Goal: Navigation & Orientation: Go to known website

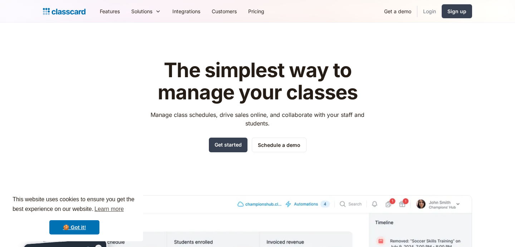
click at [428, 12] on link "Login" at bounding box center [429, 11] width 24 height 16
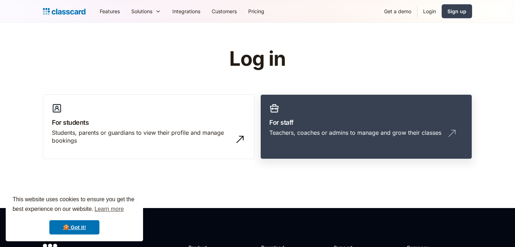
click at [353, 104] on link "For staff Teachers, coaches or admins to manage and grow their classes" at bounding box center [366, 126] width 212 height 65
